Goal: Information Seeking & Learning: Learn about a topic

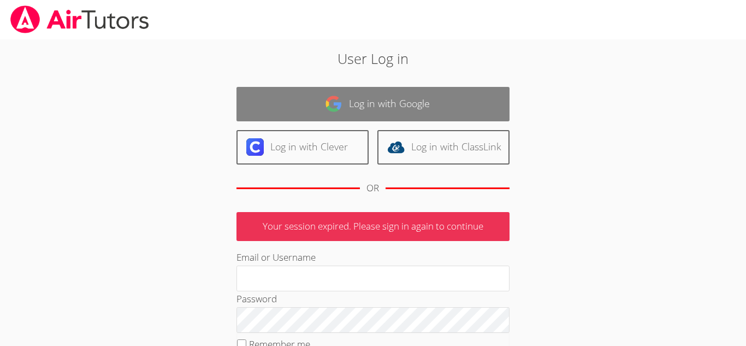
click at [455, 110] on link "Log in with Google" at bounding box center [372, 104] width 273 height 34
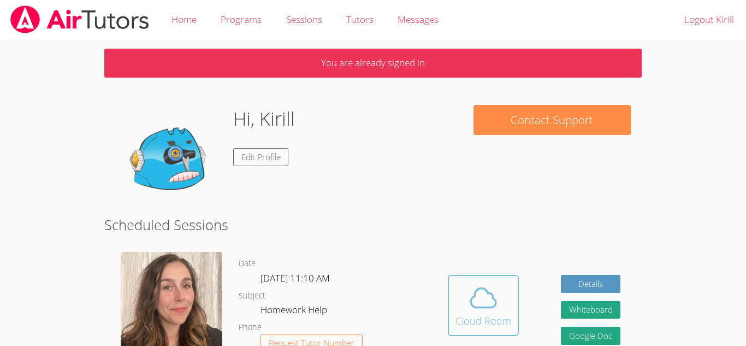
click at [508, 310] on span at bounding box center [483, 297] width 56 height 31
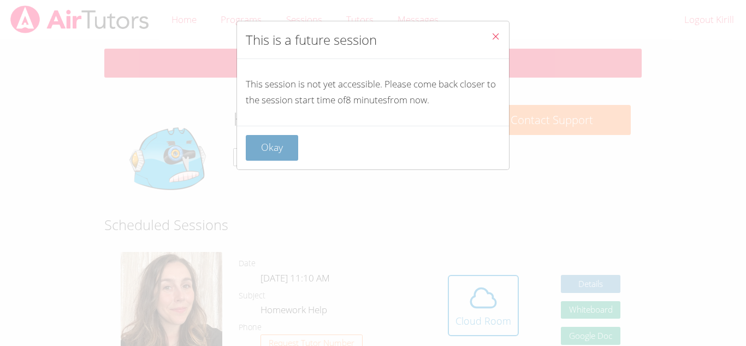
click at [287, 152] on button "Okay" at bounding box center [272, 148] width 52 height 26
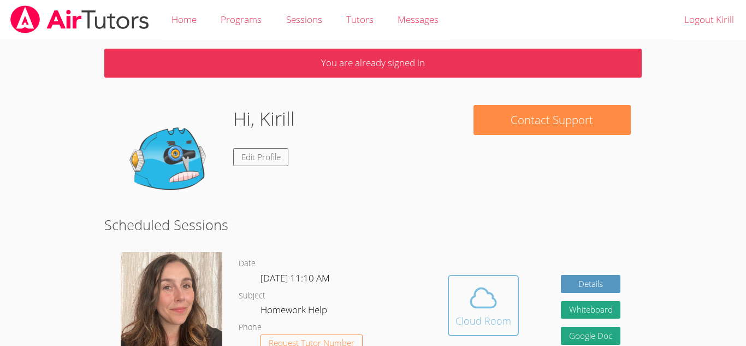
click at [511, 312] on button "Cloud Room" at bounding box center [483, 305] width 71 height 61
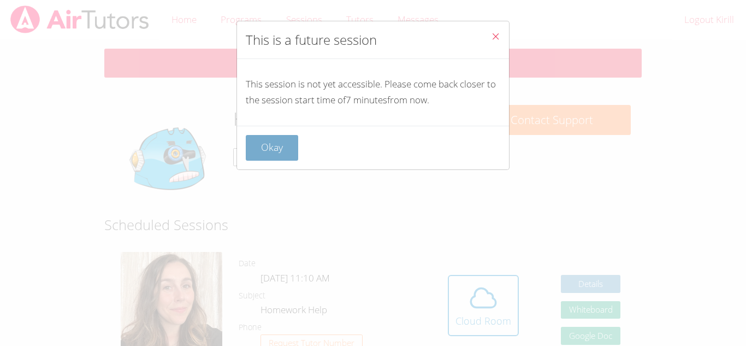
click at [278, 155] on button "Okay" at bounding box center [272, 148] width 52 height 26
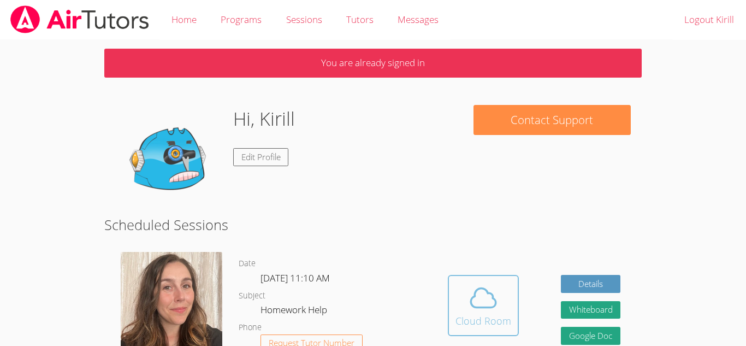
click at [456, 296] on span at bounding box center [483, 297] width 56 height 31
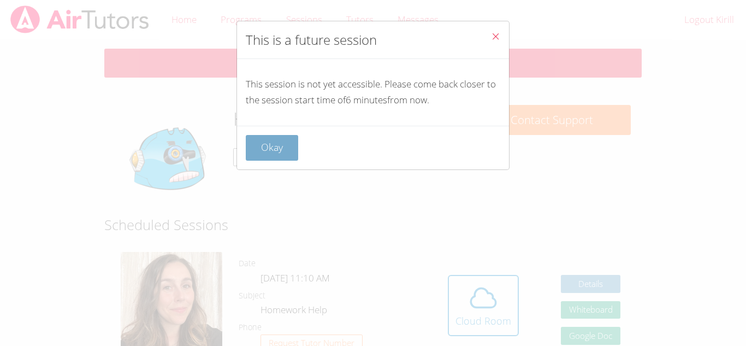
click at [284, 141] on button "Okay" at bounding box center [272, 148] width 52 height 26
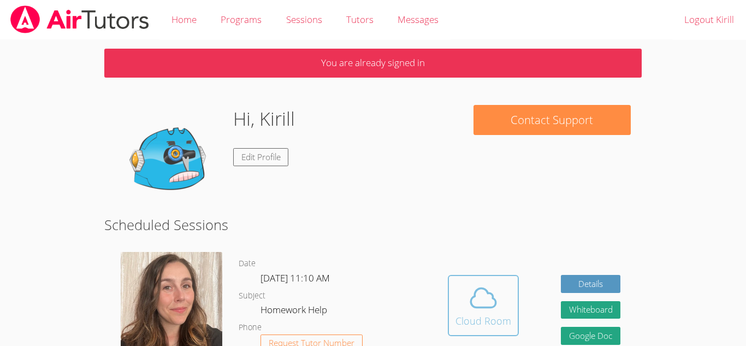
click at [461, 331] on button "Cloud Room" at bounding box center [483, 305] width 71 height 61
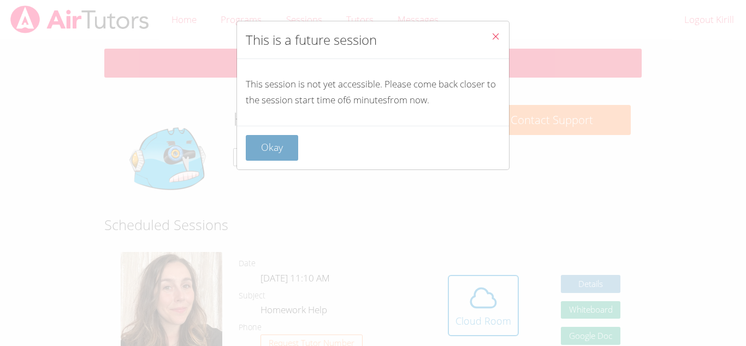
click at [278, 145] on button "Okay" at bounding box center [272, 148] width 52 height 26
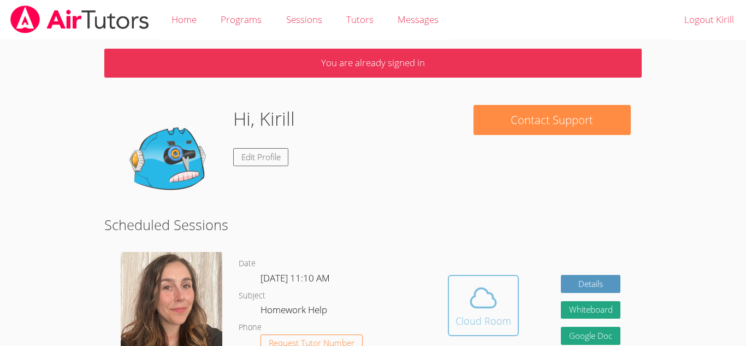
click at [459, 282] on span at bounding box center [483, 297] width 56 height 31
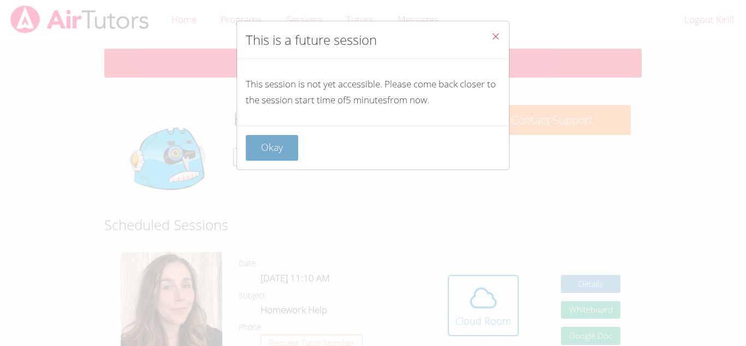
click at [272, 152] on button "Okay" at bounding box center [272, 148] width 52 height 26
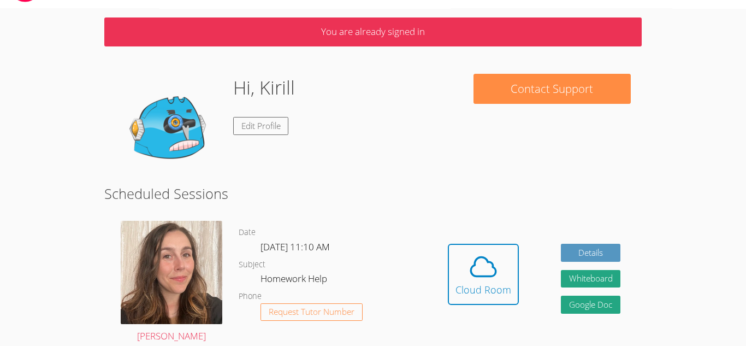
scroll to position [105, 0]
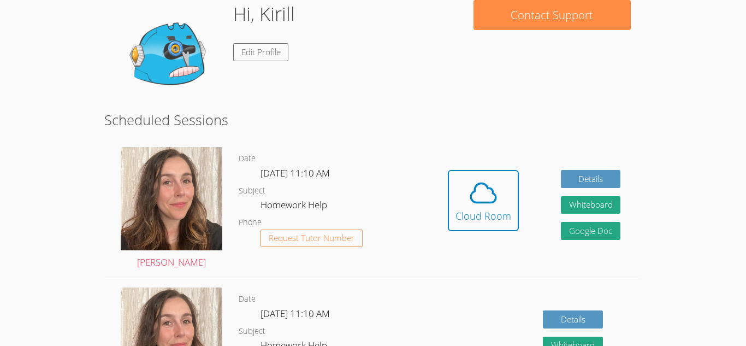
click at [325, 203] on dd "Homework Help" at bounding box center [294, 206] width 69 height 19
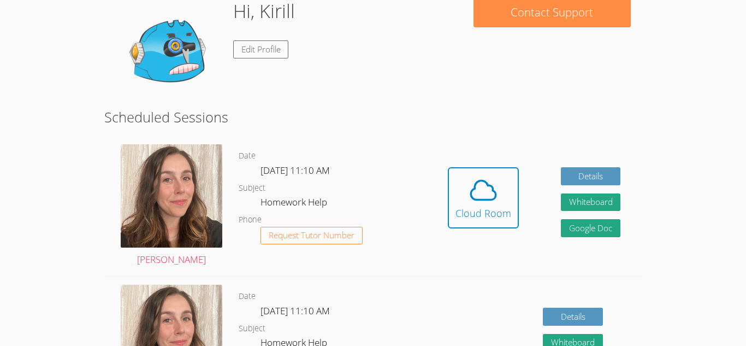
scroll to position [111, 0]
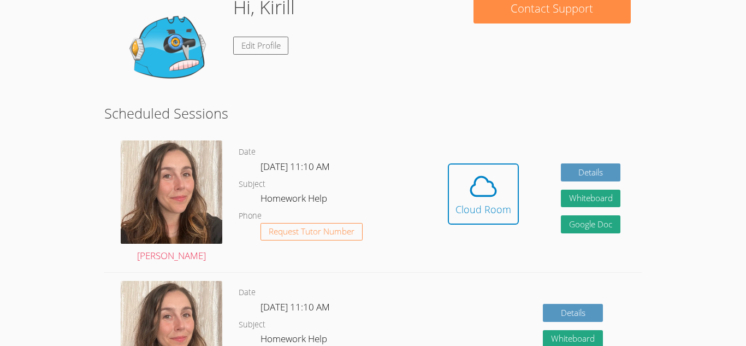
click at [324, 201] on dd "Homework Help" at bounding box center [294, 200] width 69 height 19
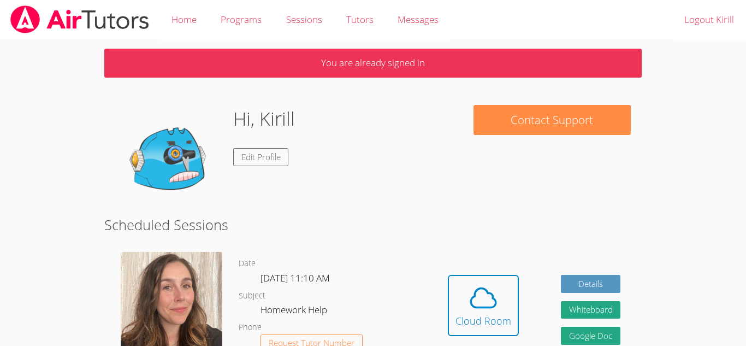
scroll to position [46, 0]
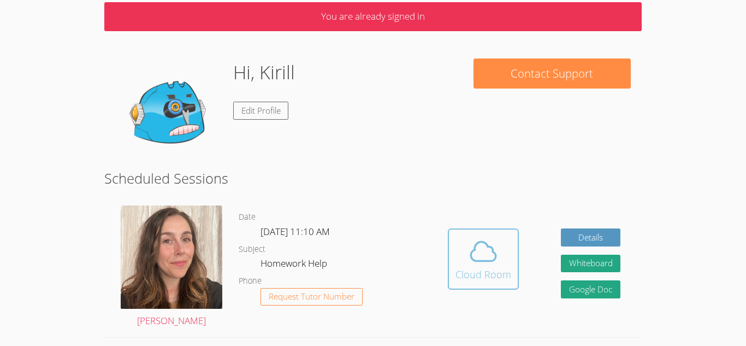
click at [489, 281] on div "Cloud Room" at bounding box center [483, 273] width 56 height 15
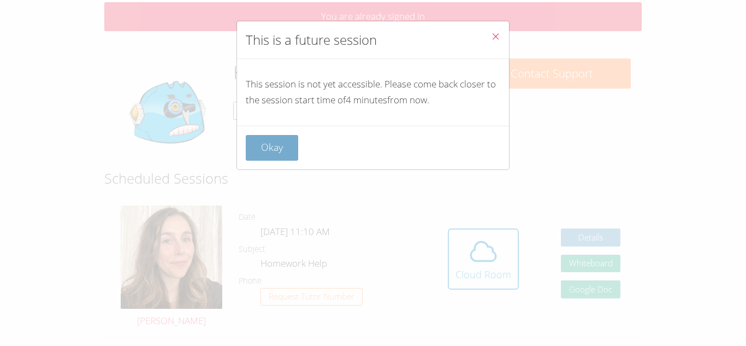
click at [250, 151] on button "Okay" at bounding box center [272, 148] width 52 height 26
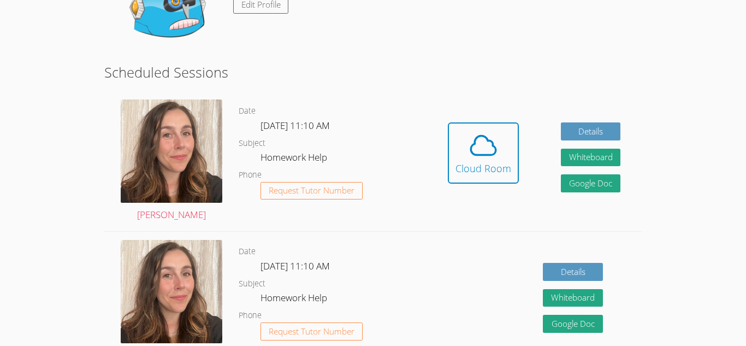
scroll to position [168, 0]
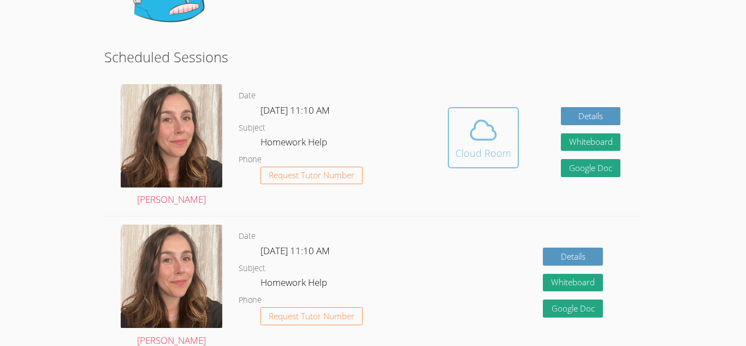
click at [456, 128] on span at bounding box center [483, 130] width 56 height 31
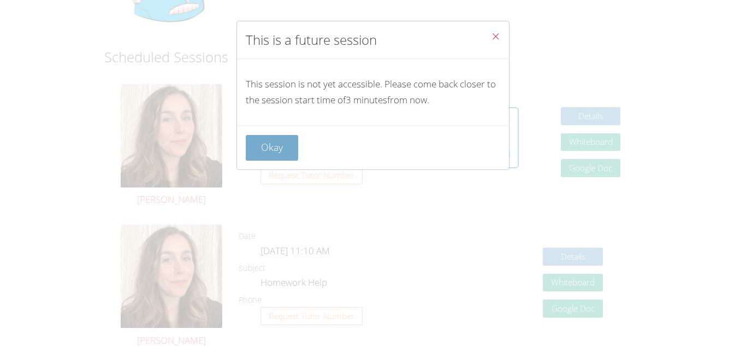
click at [273, 154] on button "Okay" at bounding box center [272, 148] width 52 height 26
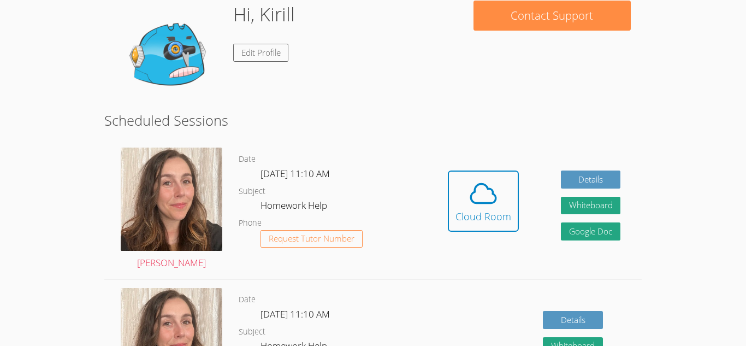
scroll to position [103, 0]
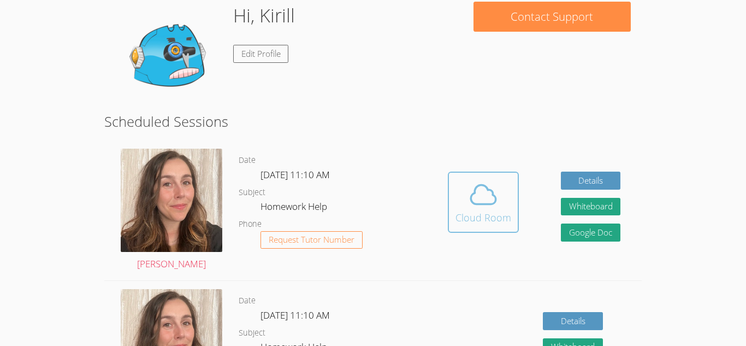
click at [453, 177] on button "Cloud Room" at bounding box center [483, 201] width 71 height 61
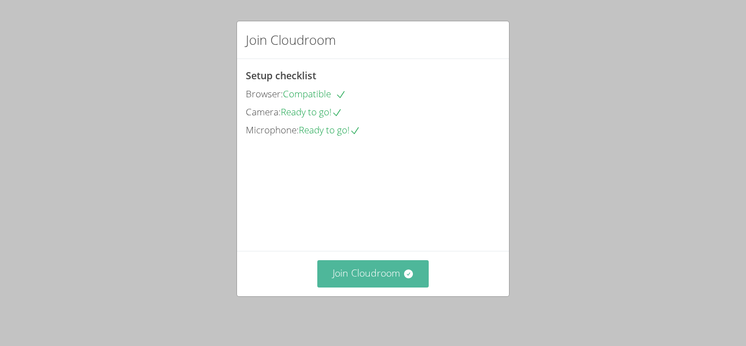
click at [333, 276] on button "Join Cloudroom" at bounding box center [373, 273] width 112 height 27
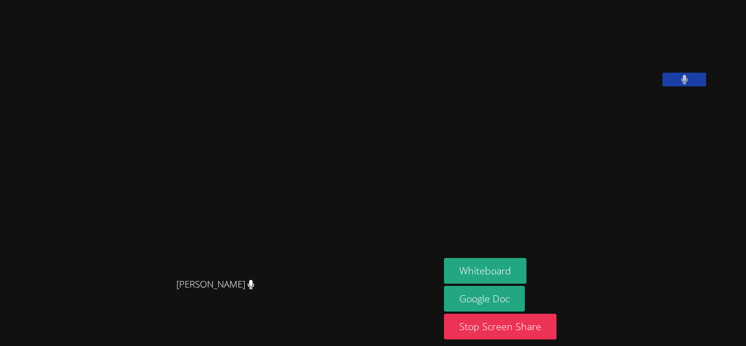
click at [302, 191] on video at bounding box center [220, 151] width 164 height 242
click at [547, 327] on button "Stop Screen Share" at bounding box center [500, 326] width 112 height 26
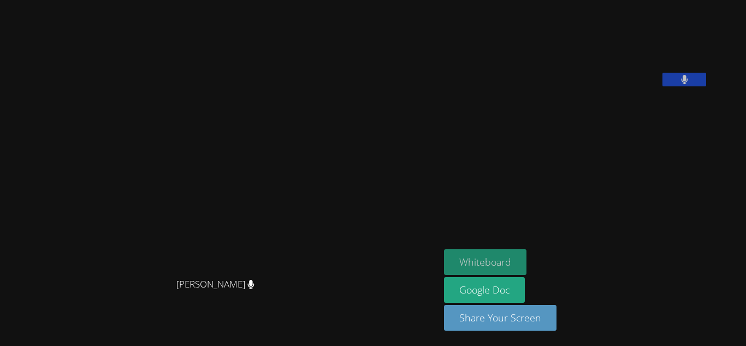
click at [526, 265] on button "Whiteboard" at bounding box center [485, 262] width 82 height 26
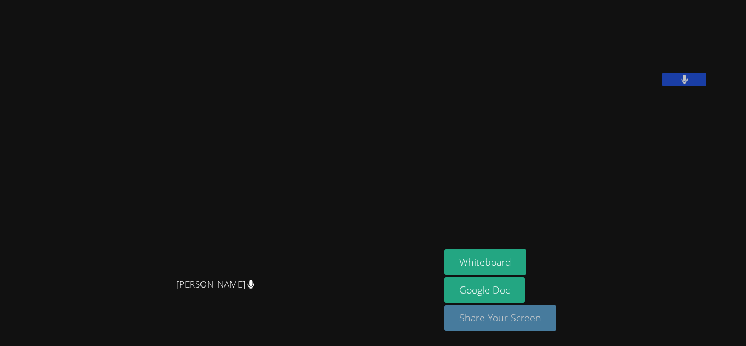
click at [542, 325] on button "Share Your Screen" at bounding box center [500, 318] width 112 height 26
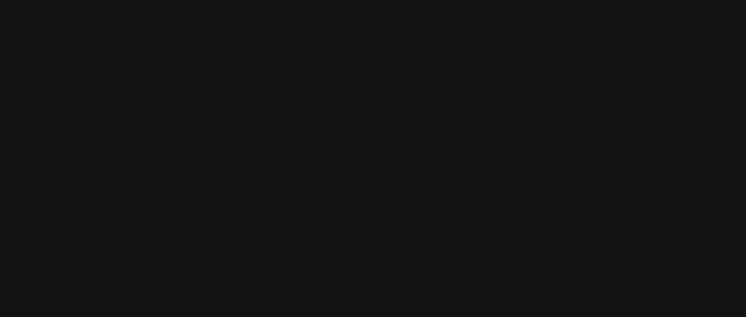
click at [249, 195] on video at bounding box center [220, 137] width 164 height 242
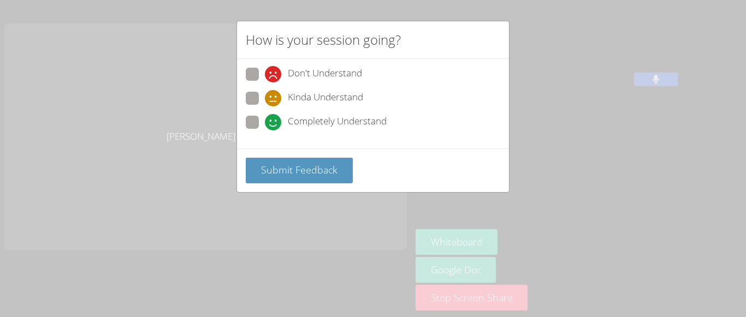
click at [334, 118] on span "Completely Understand" at bounding box center [337, 122] width 99 height 16
click at [274, 118] on input "Completely Understand" at bounding box center [269, 120] width 9 height 9
radio input "true"
click at [304, 185] on div "Submit Feedback" at bounding box center [373, 171] width 272 height 44
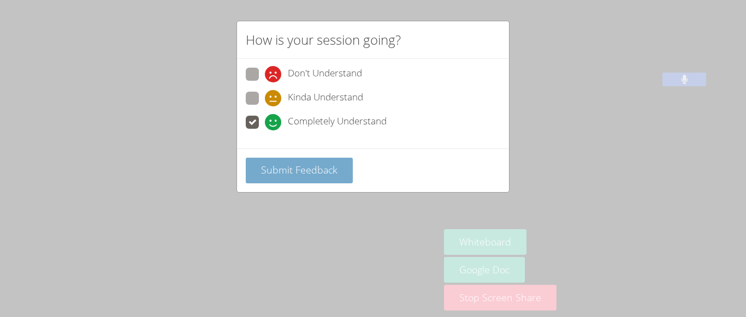
click at [298, 176] on button "Submit Feedback" at bounding box center [299, 171] width 107 height 26
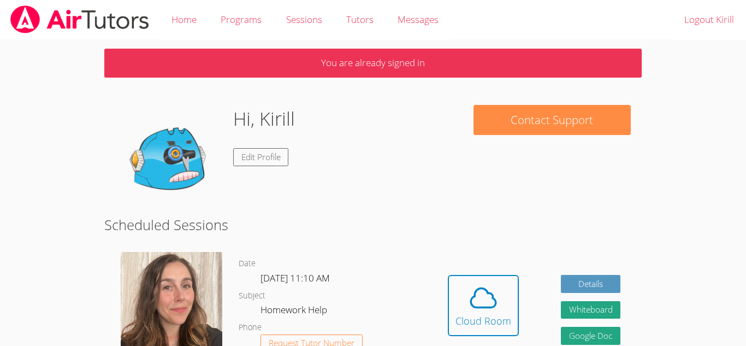
scroll to position [51, 0]
